Goal: Obtain resource: Obtain resource

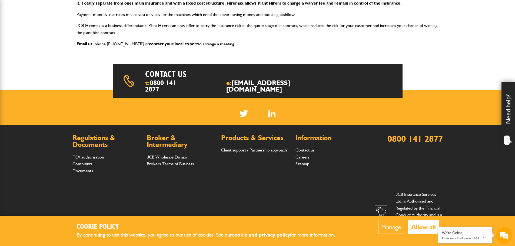
scroll to position [139, 0]
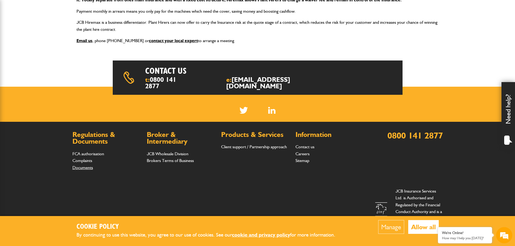
click at [86, 165] on link "Documents" at bounding box center [82, 167] width 21 height 5
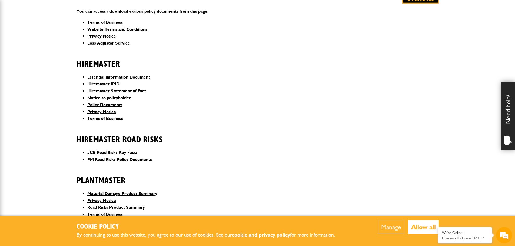
scroll to position [135, 0]
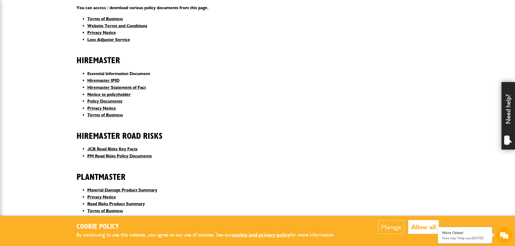
click at [108, 73] on link "Essential Information Document" at bounding box center [118, 73] width 63 height 5
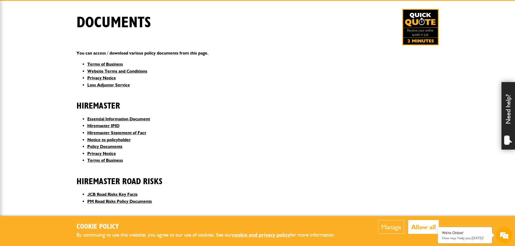
scroll to position [81, 0]
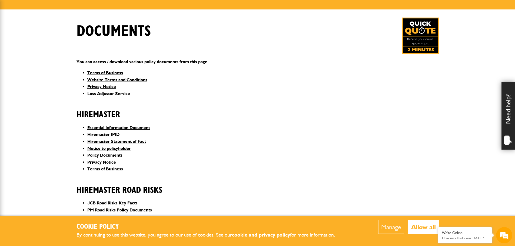
click at [120, 92] on link "Loss Adjustor Service" at bounding box center [108, 93] width 43 height 5
click at [112, 132] on link "Hiremaster IPID" at bounding box center [103, 134] width 32 height 5
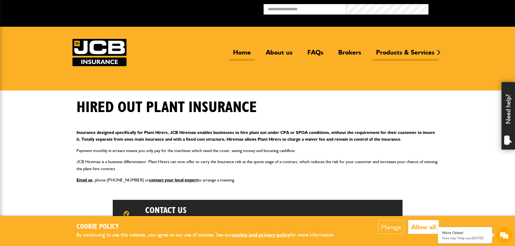
click at [242, 51] on link "Home" at bounding box center [242, 54] width 26 height 12
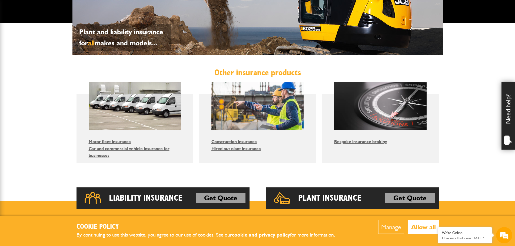
scroll to position [270, 0]
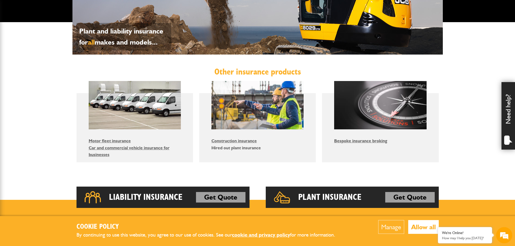
click at [247, 149] on link "Hired out plant insurance" at bounding box center [235, 147] width 49 height 5
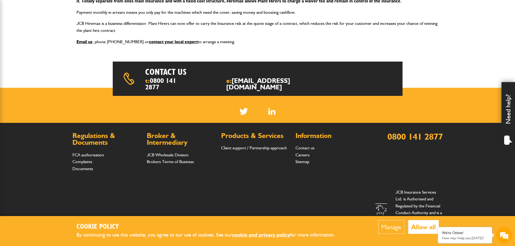
scroll to position [139, 0]
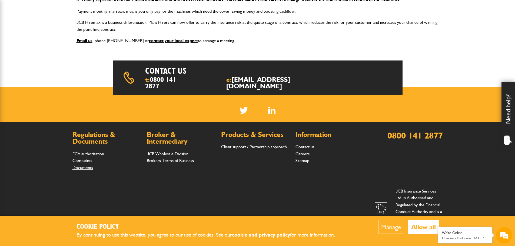
click at [86, 165] on link "Documents" at bounding box center [82, 167] width 21 height 5
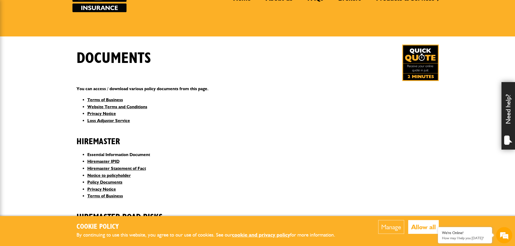
scroll to position [108, 0]
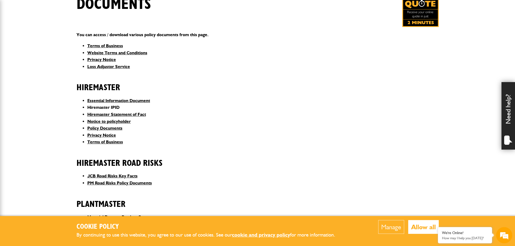
click at [102, 106] on link "Hiremaster IPID" at bounding box center [103, 107] width 32 height 5
